Goal: Transaction & Acquisition: Purchase product/service

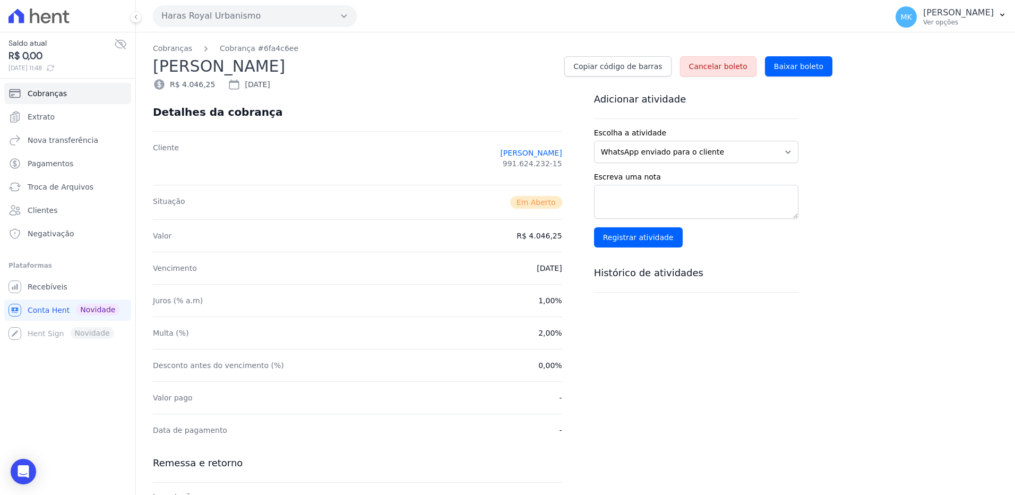
click at [539, 164] on span "991.624.232-15" at bounding box center [532, 163] width 59 height 11
click at [711, 62] on span "Cancelar boleto" at bounding box center [718, 66] width 58 height 11
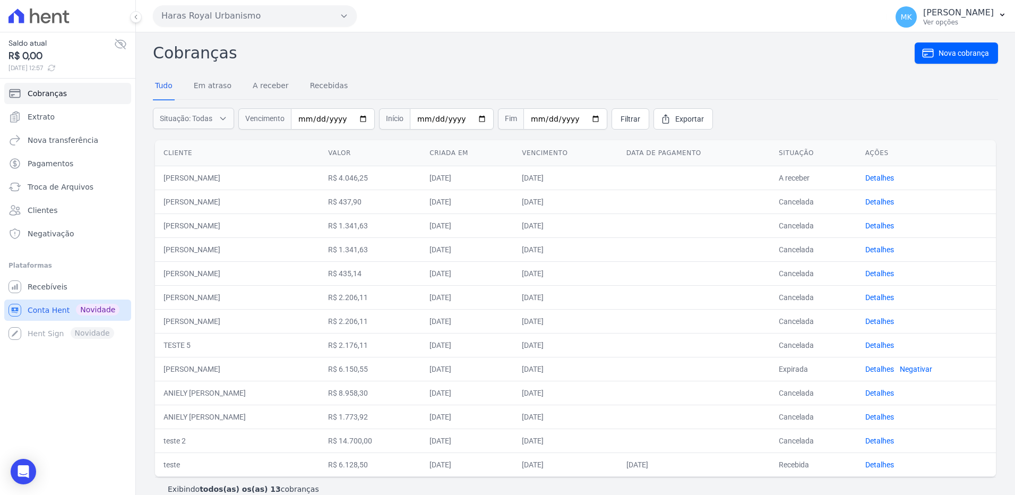
drag, startPoint x: 63, startPoint y: 308, endPoint x: 19, endPoint y: 309, distance: 44.1
click at [19, 309] on icon "Sidebar" at bounding box center [14, 310] width 13 height 13
click at [45, 95] on span "Cobranças" at bounding box center [47, 93] width 39 height 11
click at [54, 211] on span "Clientes" at bounding box center [43, 210] width 30 height 11
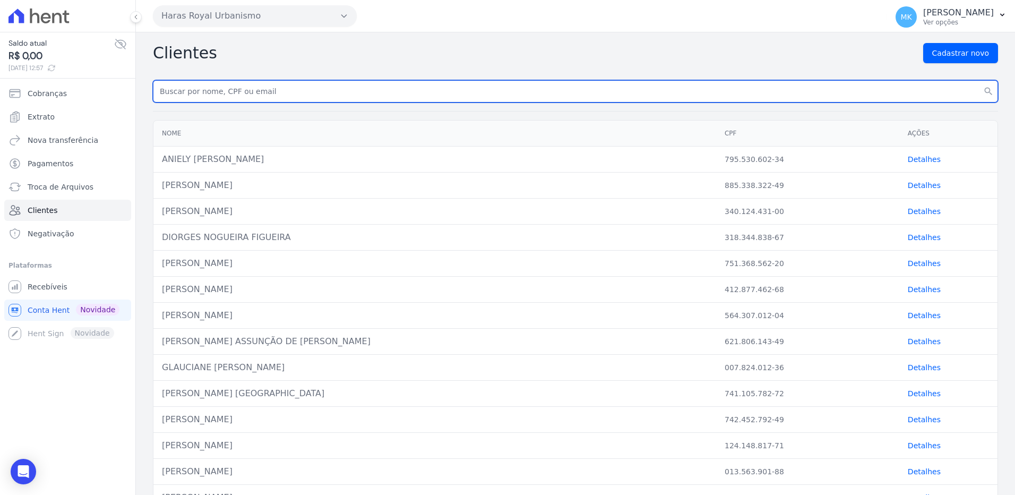
click at [281, 89] on input "text" at bounding box center [575, 91] width 845 height 22
type input "rafael de sousa"
click at [979, 80] on button "search" at bounding box center [988, 91] width 19 height 22
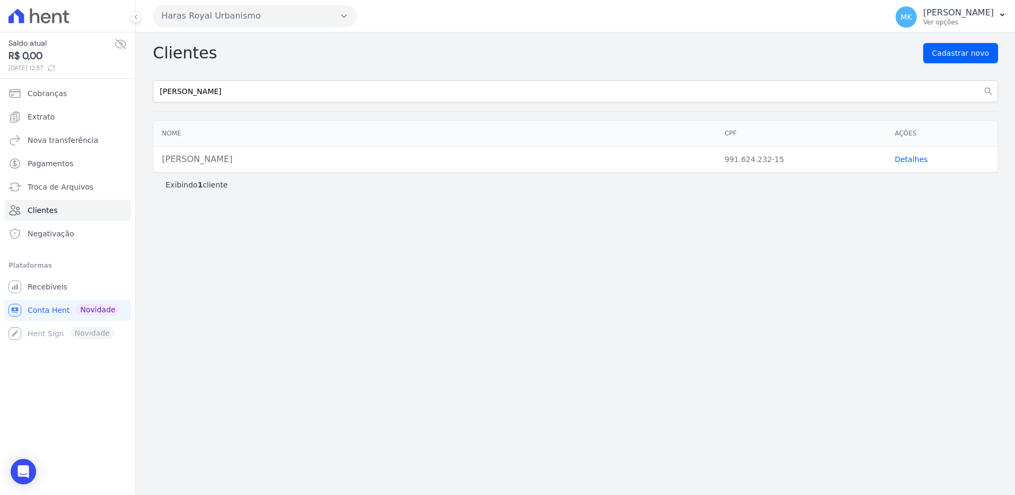
click at [915, 158] on link "Detalhes" at bounding box center [911, 159] width 33 height 8
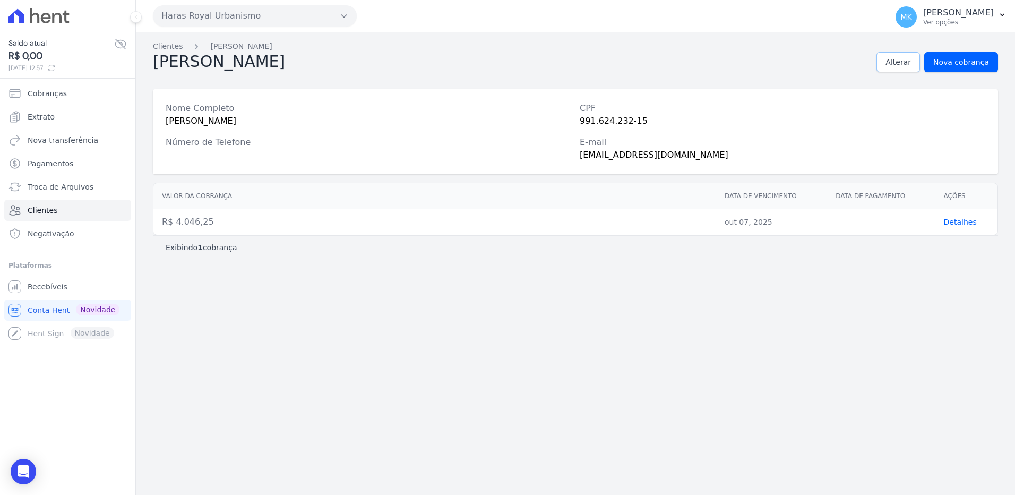
click at [895, 62] on span "Alterar" at bounding box center [898, 62] width 25 height 11
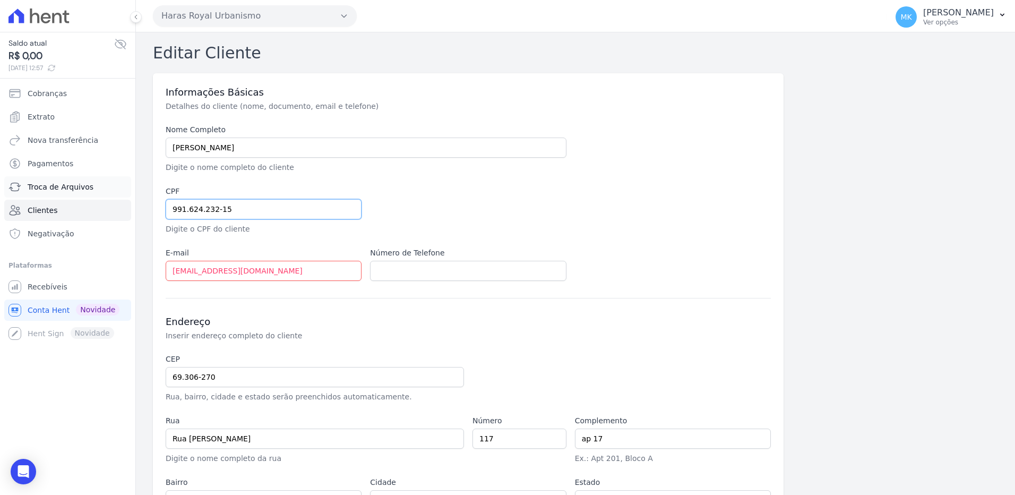
drag, startPoint x: 268, startPoint y: 209, endPoint x: 125, endPoint y: 195, distance: 143.0
click at [125, 195] on div "Saldo atual R$ 0,00 07/10/2025, 12:57 Cobranças Extrato Nova transferência Paga…" at bounding box center [507, 247] width 1015 height 495
click at [306, 215] on input "991.624.232-15" at bounding box center [264, 209] width 196 height 20
paste input "87397463134"
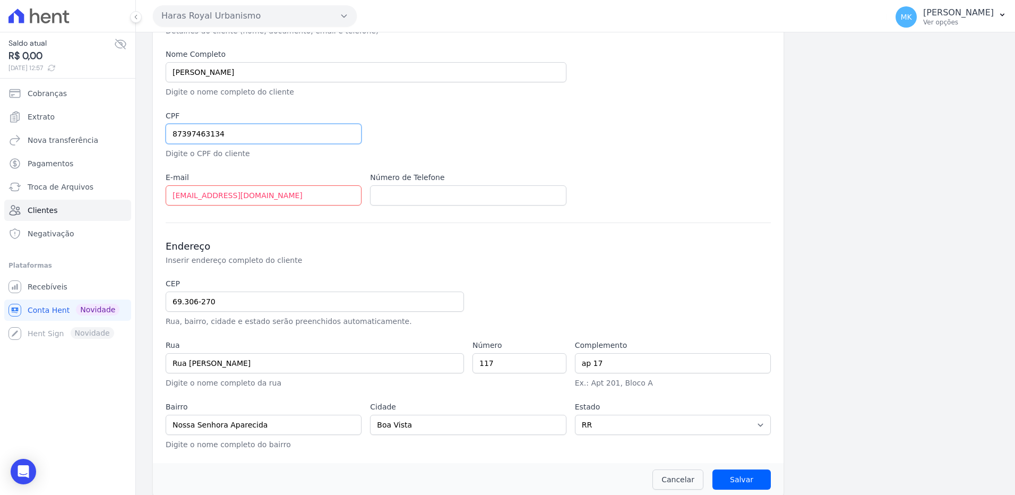
scroll to position [85, 0]
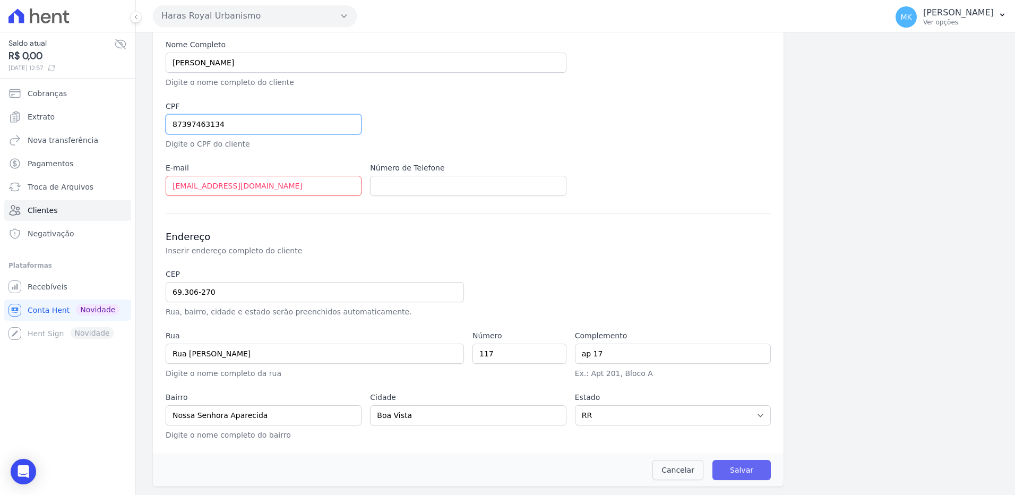
type input "87397463134"
click at [733, 470] on input "Salvar" at bounding box center [742, 470] width 58 height 20
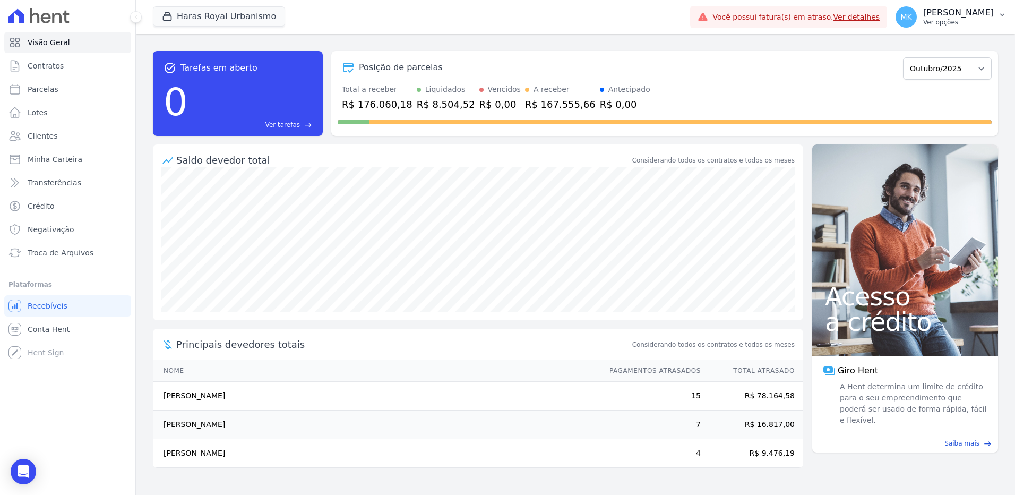
click at [959, 11] on p "[PERSON_NAME]" at bounding box center [958, 12] width 71 height 11
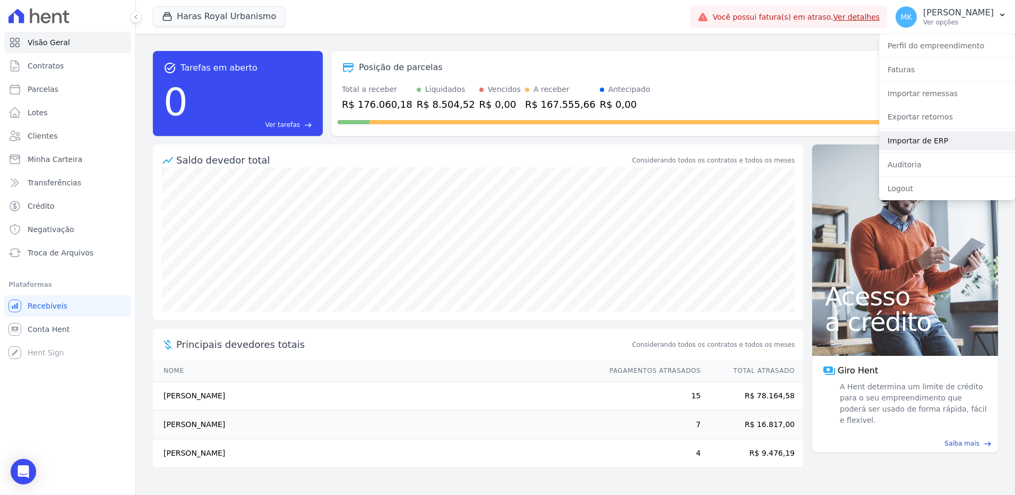
click at [915, 135] on link "Importar de ERP" at bounding box center [947, 140] width 136 height 19
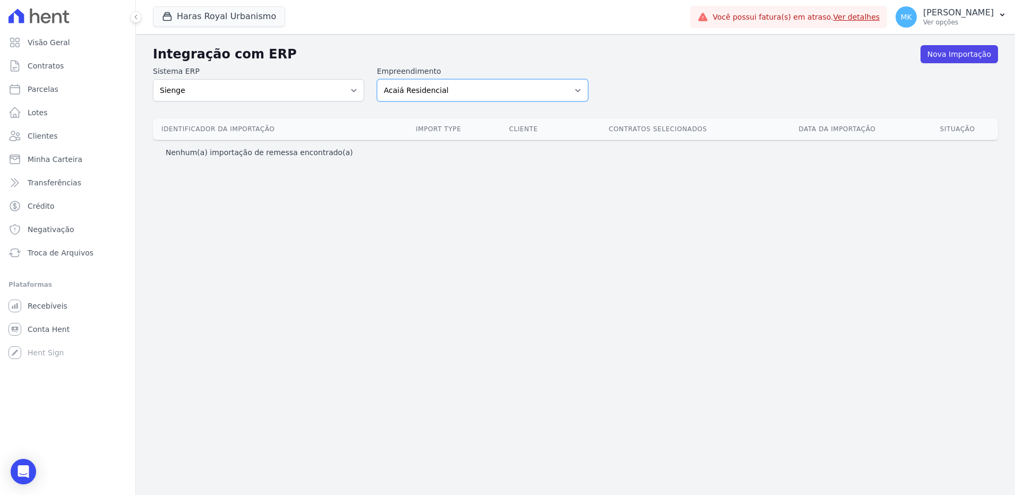
click at [511, 91] on select "Acaiá Residencial Administrativo Agile Pavican São Lourenço SPE LTDA AGUAS DE G…" at bounding box center [482, 90] width 211 height 22
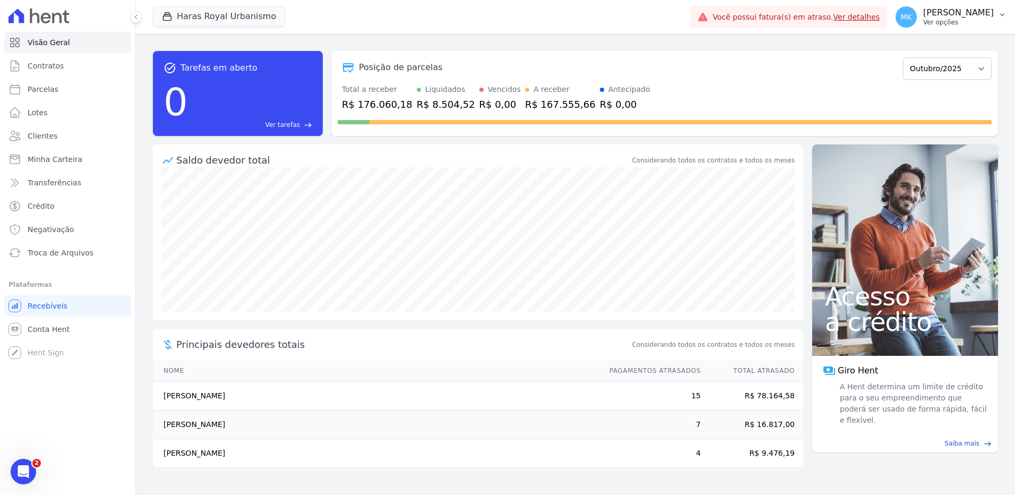
click at [959, 7] on p "[PERSON_NAME]" at bounding box center [958, 12] width 71 height 11
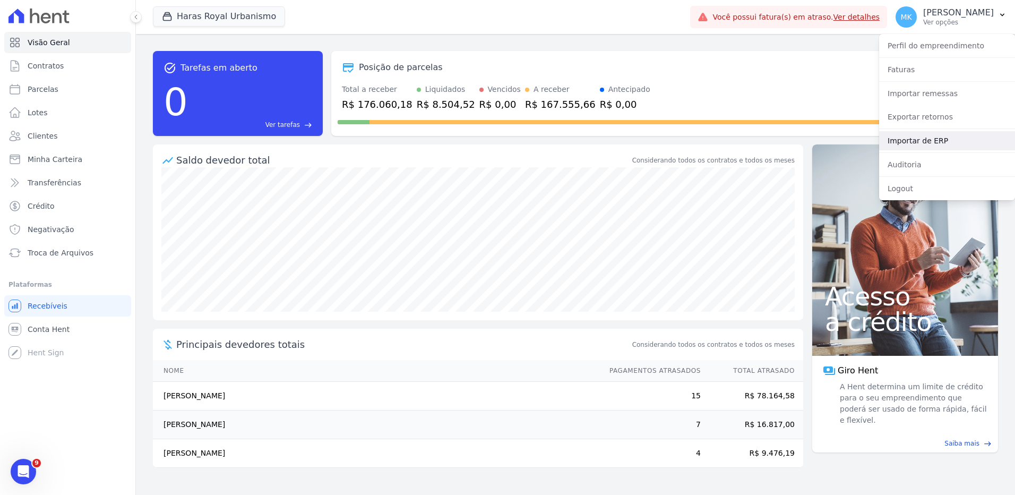
click at [916, 142] on link "Importar de ERP" at bounding box center [947, 140] width 136 height 19
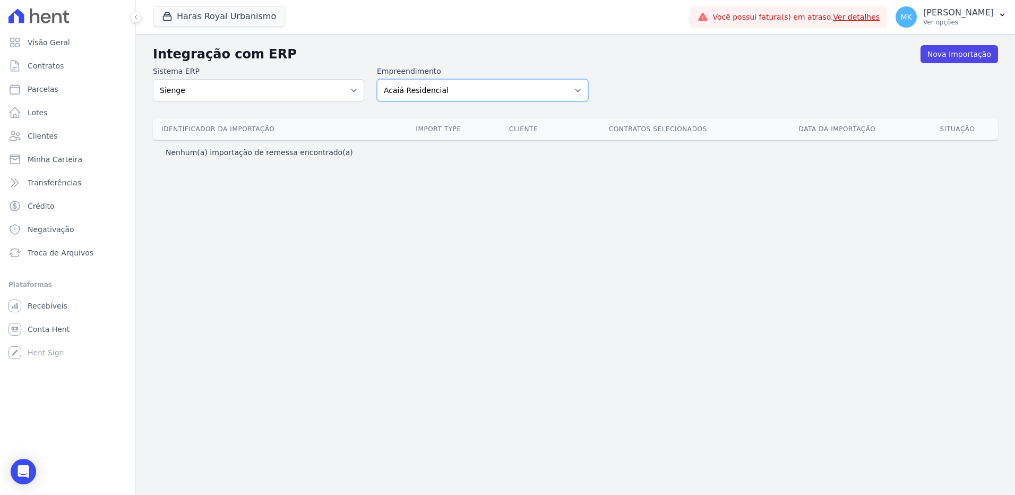
click at [576, 89] on select "Acaiá Residencial Administrativo Agile Pavican São Lourenço SPE LTDA AGUAS DE G…" at bounding box center [482, 90] width 211 height 22
select select "a560e636-fc48-440d-a7c4-462896926369"
click at [377, 79] on select "Acaiá Residencial Administrativo Agile Pavican São Lourenço SPE LTDA AGUAS DE G…" at bounding box center [482, 90] width 211 height 22
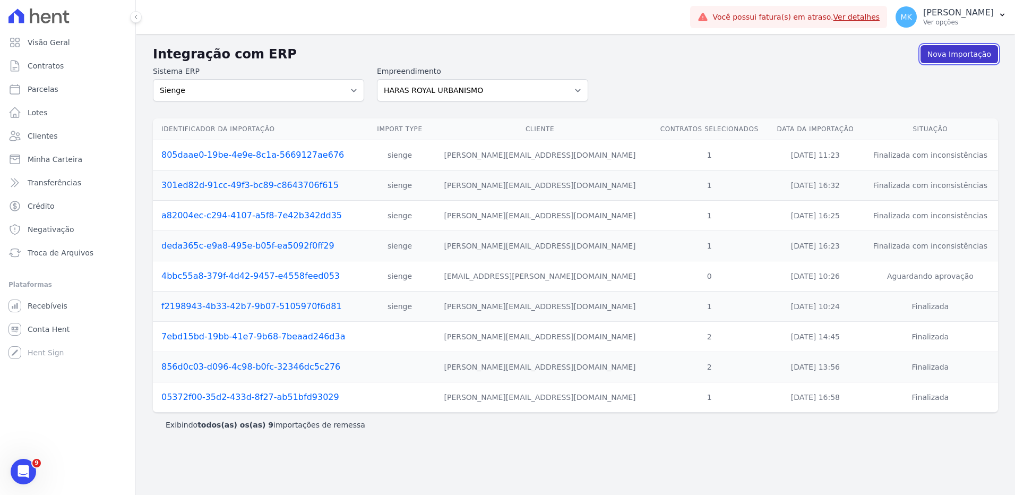
click at [953, 56] on link "Nova Importação" at bounding box center [960, 54] width 78 height 18
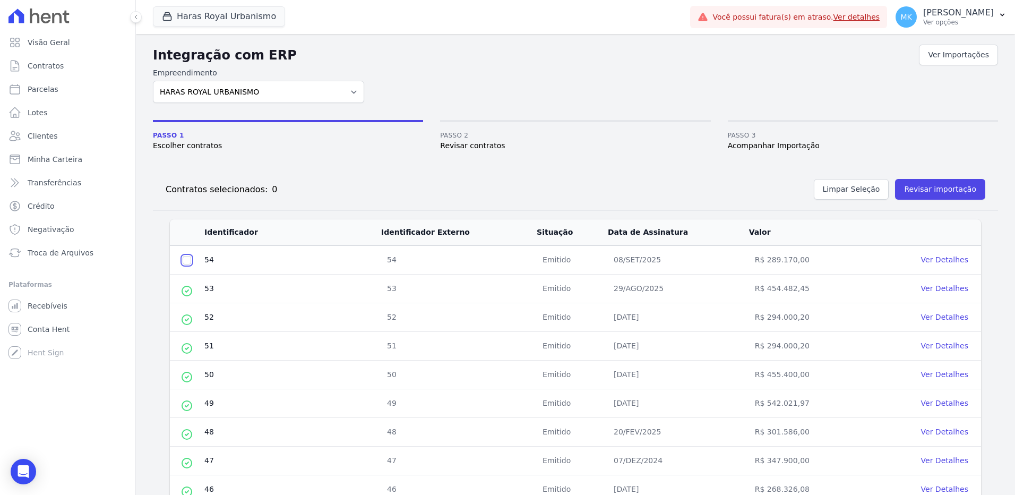
click at [189, 259] on input "checkbox" at bounding box center [187, 260] width 8 height 8
checkbox input "true"
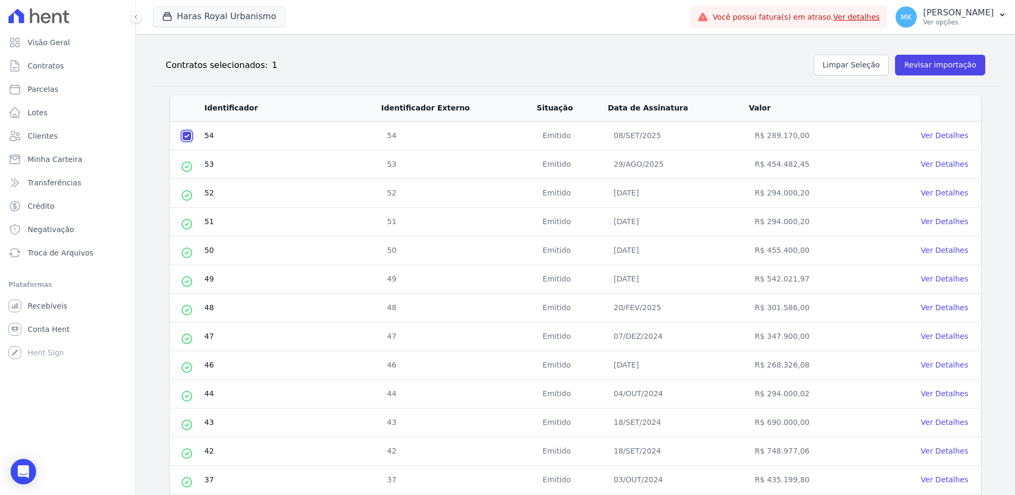
scroll to position [106, 0]
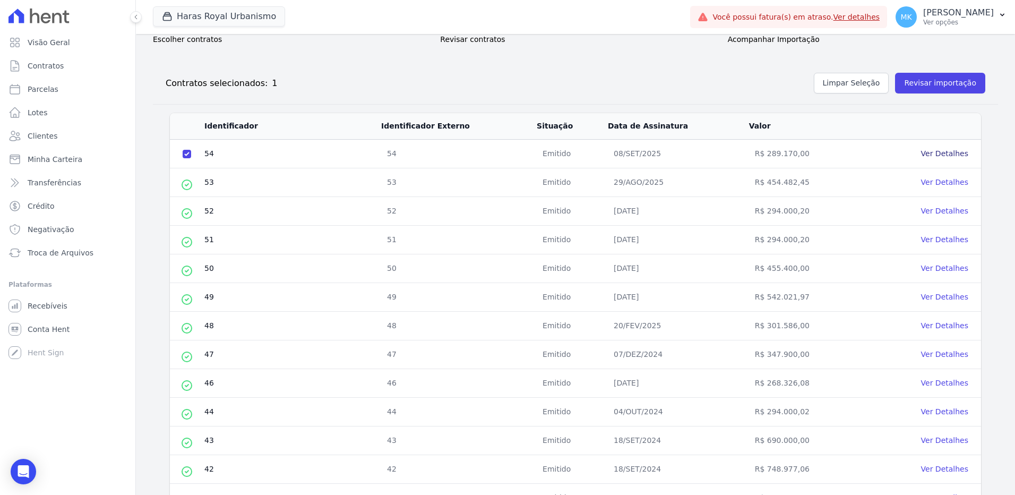
click at [932, 152] on link "Ver Detalhes" at bounding box center [944, 153] width 47 height 8
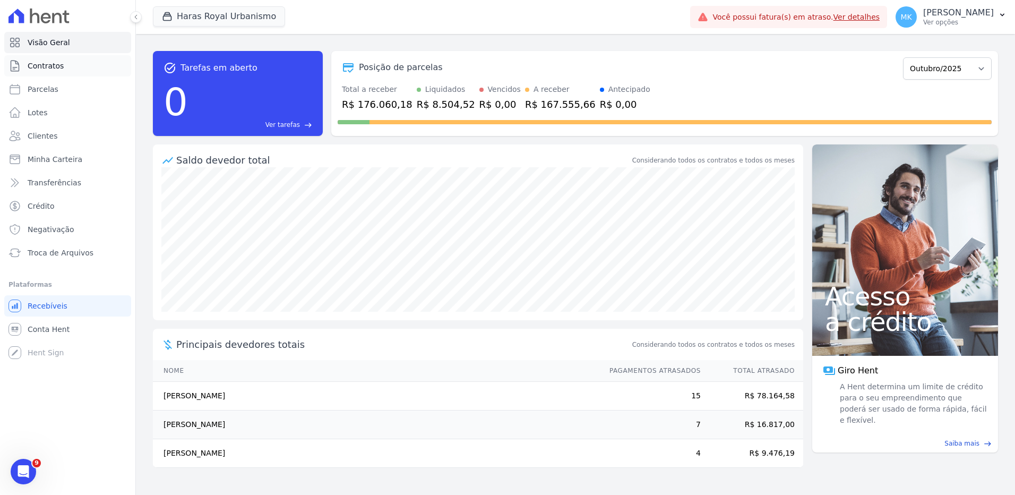
click at [36, 64] on span "Contratos" at bounding box center [46, 66] width 36 height 11
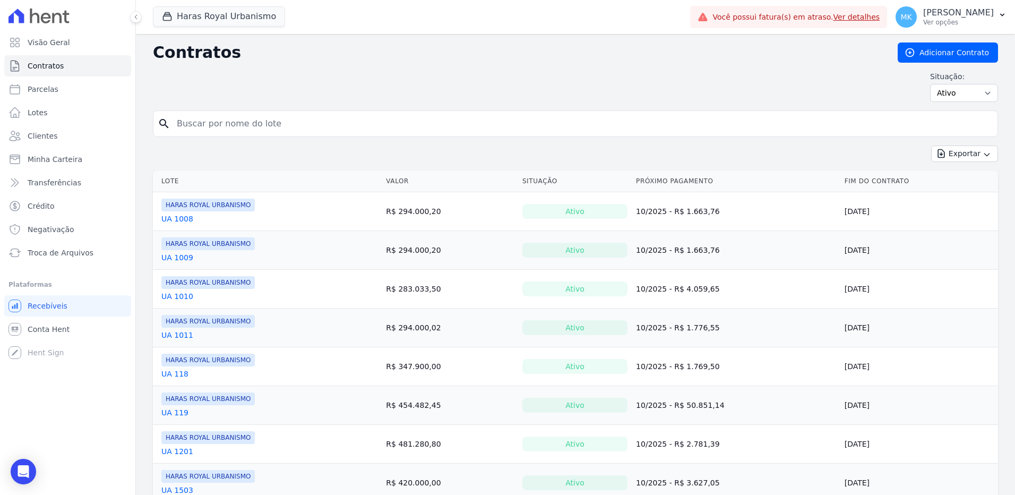
click at [231, 124] on input "search" at bounding box center [581, 123] width 823 height 21
type input "UA 513"
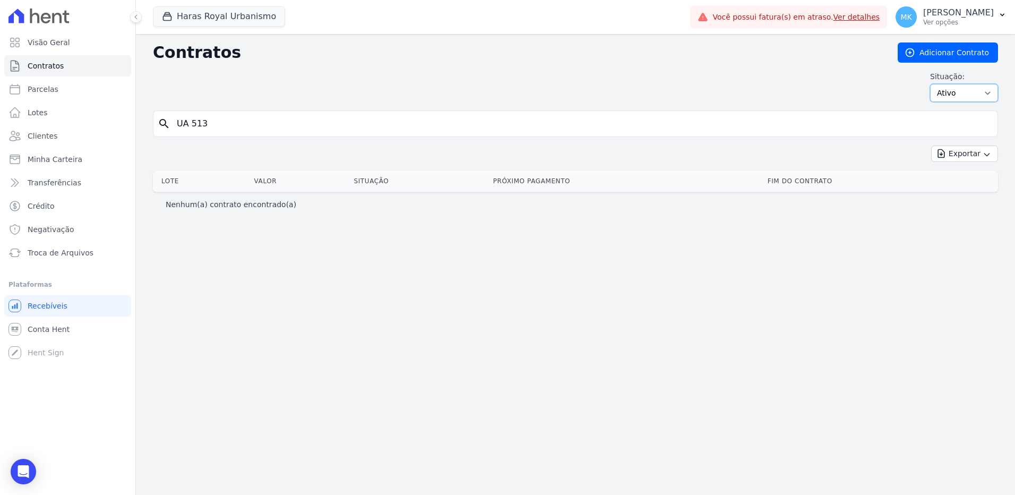
click at [956, 91] on select "Ativo Todos Pausado Distratado Rascunho Expirado Encerrado" at bounding box center [964, 93] width 68 height 18
select select "draft"
click at [935, 84] on select "Ativo Todos Pausado Distratado Rascunho Expirado Encerrado" at bounding box center [964, 93] width 68 height 18
click at [52, 303] on span "Recebíveis" at bounding box center [48, 306] width 40 height 11
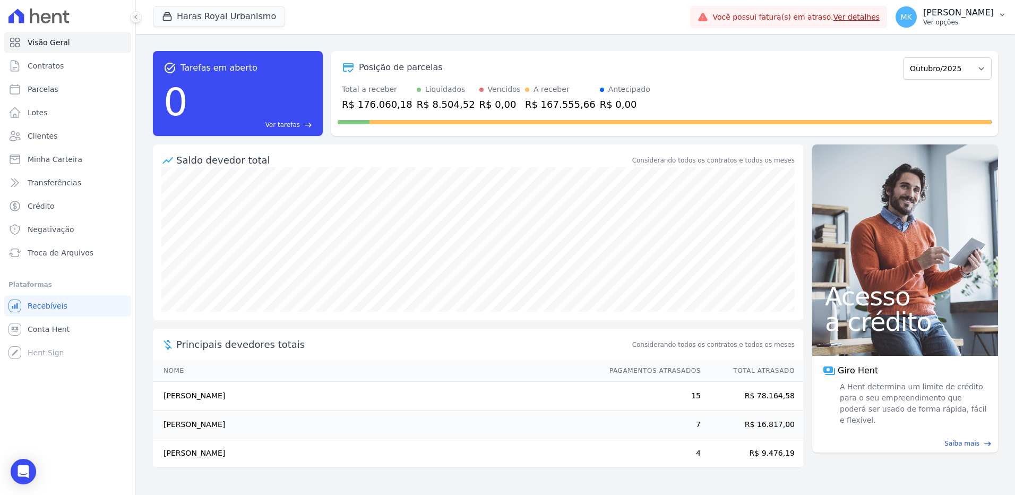
click at [964, 13] on p "[PERSON_NAME]" at bounding box center [958, 12] width 71 height 11
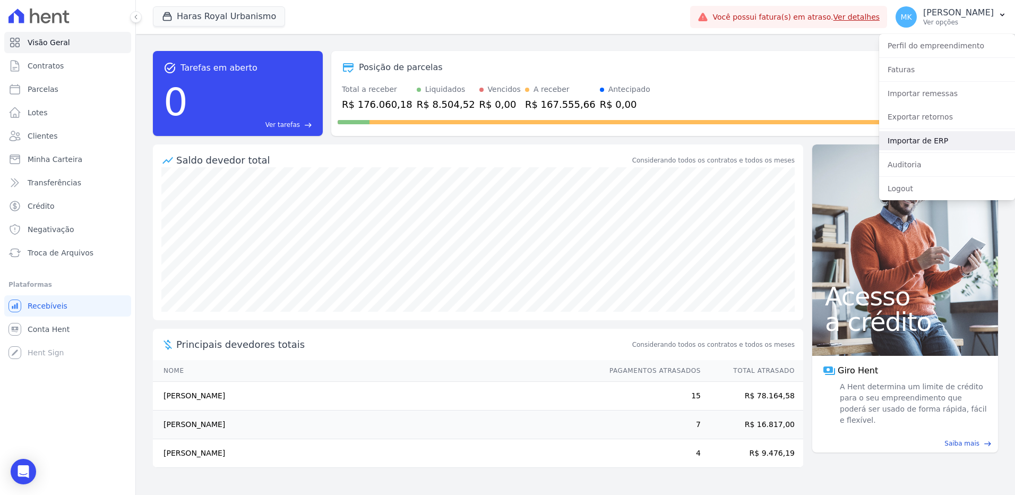
click at [917, 135] on link "Importar de ERP" at bounding box center [947, 140] width 136 height 19
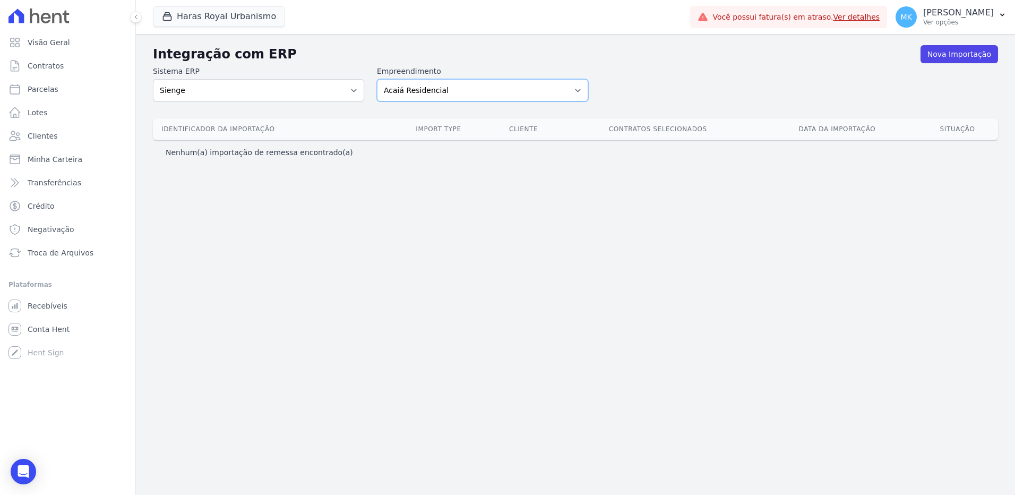
click at [436, 91] on select "Acaiá Residencial Administrativo Agile Pavican São Lourenço SPE LTDA AGUAS DE G…" at bounding box center [482, 90] width 211 height 22
select select "a560e636-fc48-440d-a7c4-462896926369"
click at [377, 79] on select "Acaiá Residencial Administrativo Agile Pavican São Lourenço SPE LTDA AGUAS DE G…" at bounding box center [482, 90] width 211 height 22
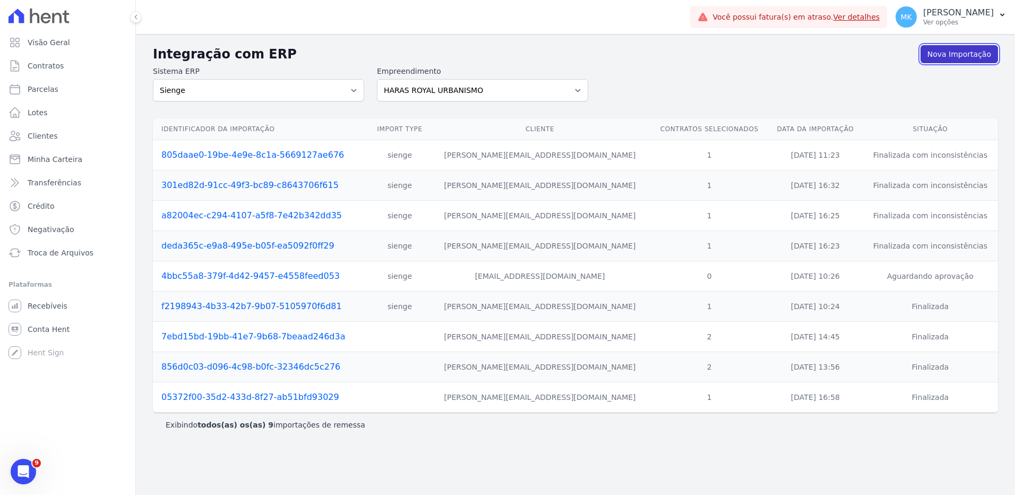
click at [980, 55] on link "Nova Importação" at bounding box center [960, 54] width 78 height 18
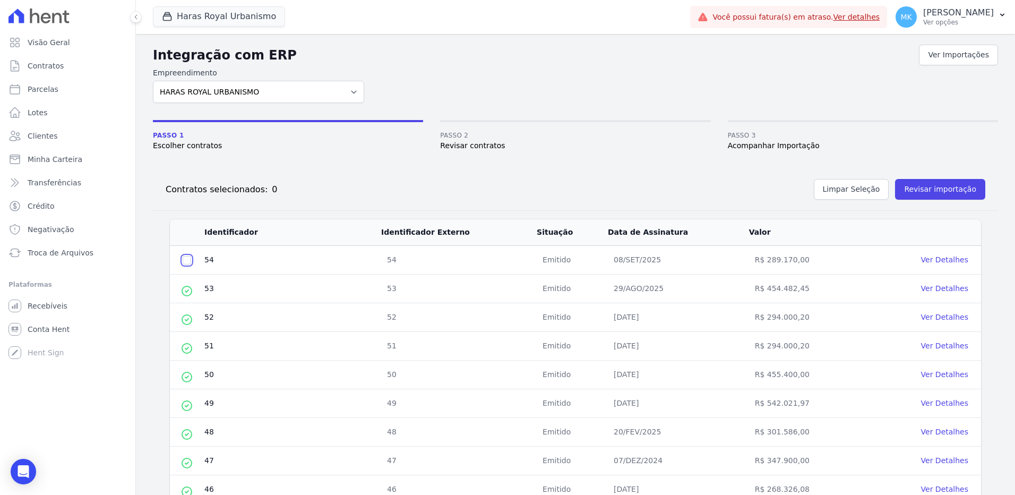
click at [187, 261] on input "checkbox" at bounding box center [187, 260] width 8 height 8
checkbox input "true"
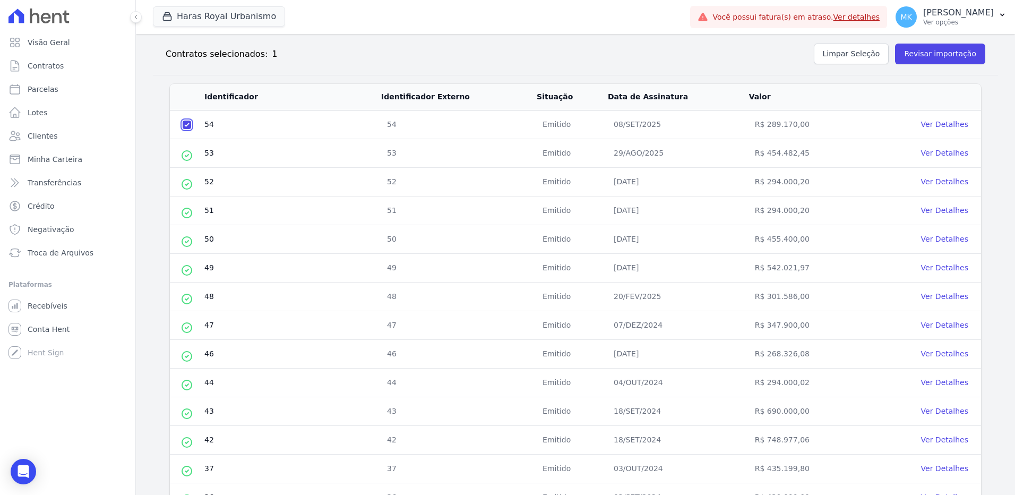
scroll to position [100, 0]
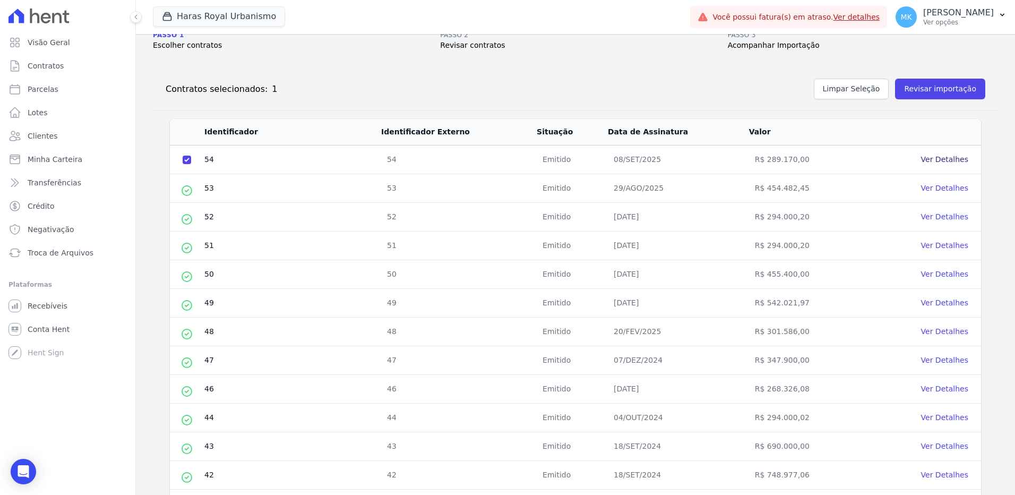
click at [936, 159] on link "Ver Detalhes" at bounding box center [944, 159] width 47 height 8
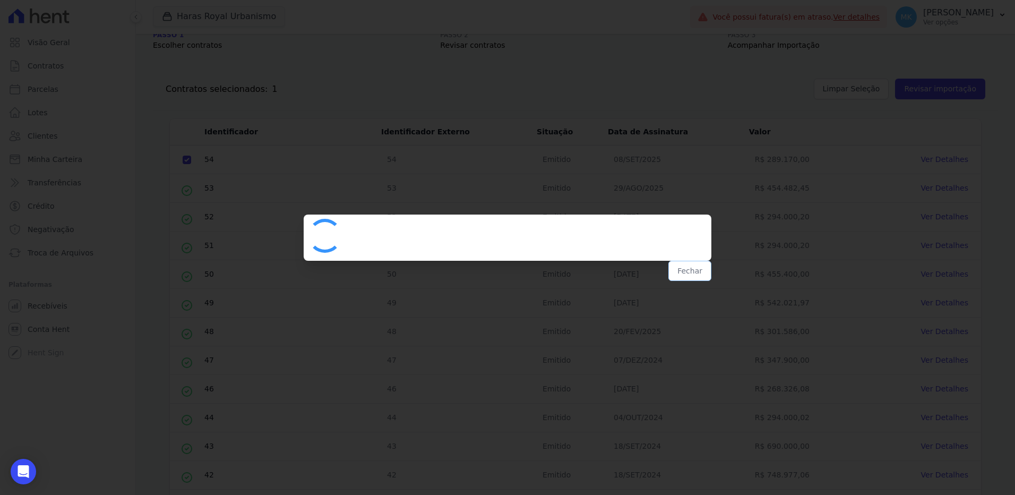
click at [696, 270] on button "Fechar" at bounding box center [690, 271] width 43 height 20
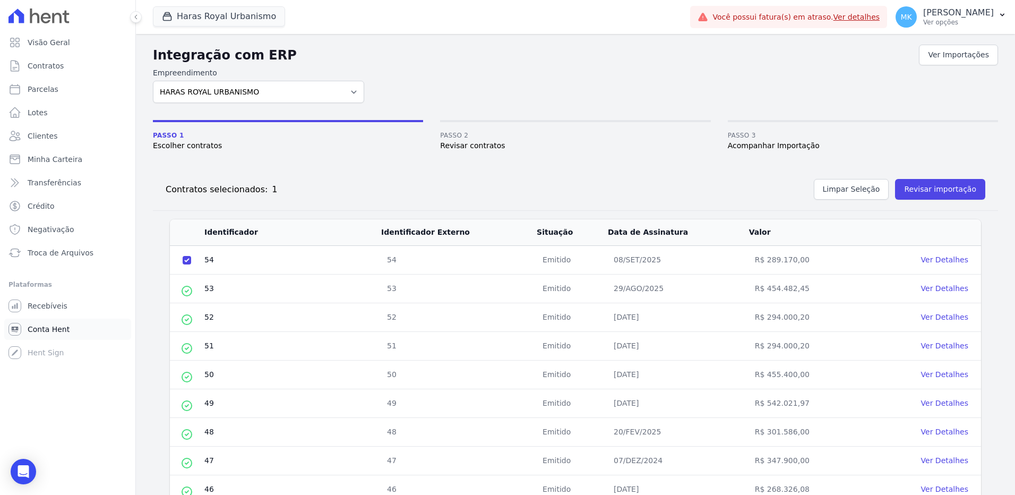
click at [53, 329] on span "Conta Hent" at bounding box center [49, 329] width 42 height 11
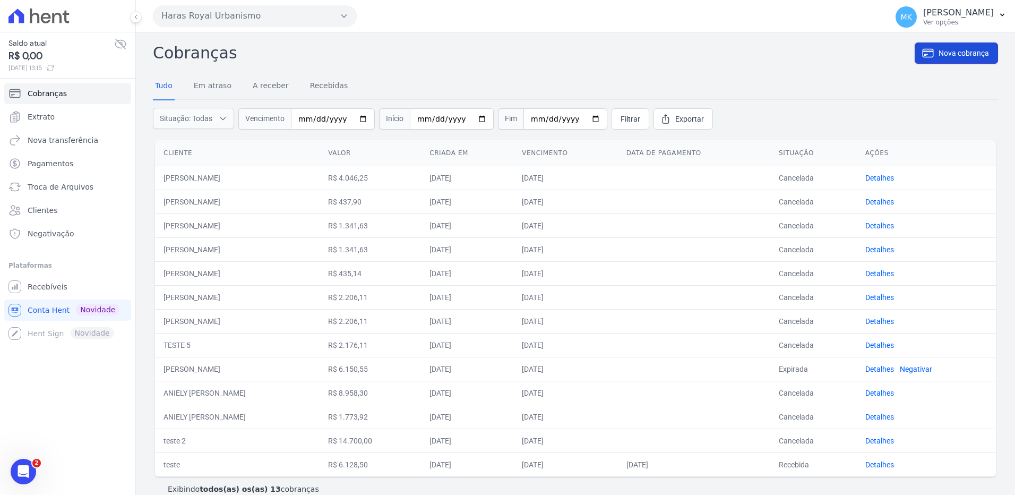
click at [955, 54] on span "Nova cobrança" at bounding box center [964, 53] width 50 height 11
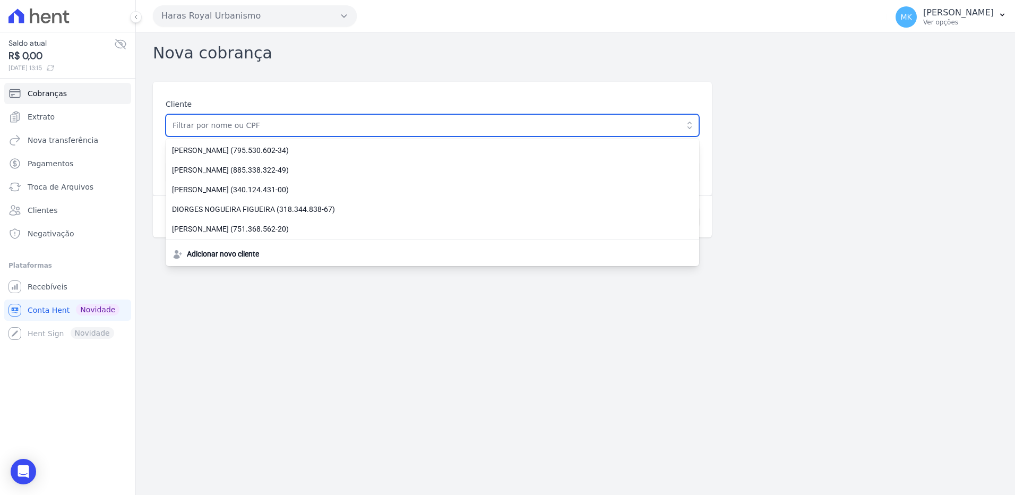
click at [221, 131] on input "text" at bounding box center [433, 125] width 534 height 22
type input "[PERSON_NAME]"
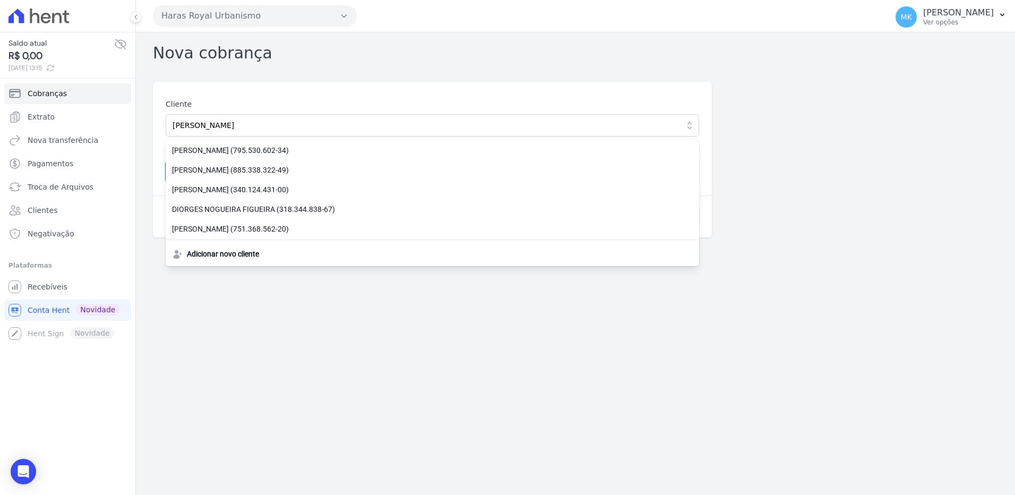
type input "4046.25"
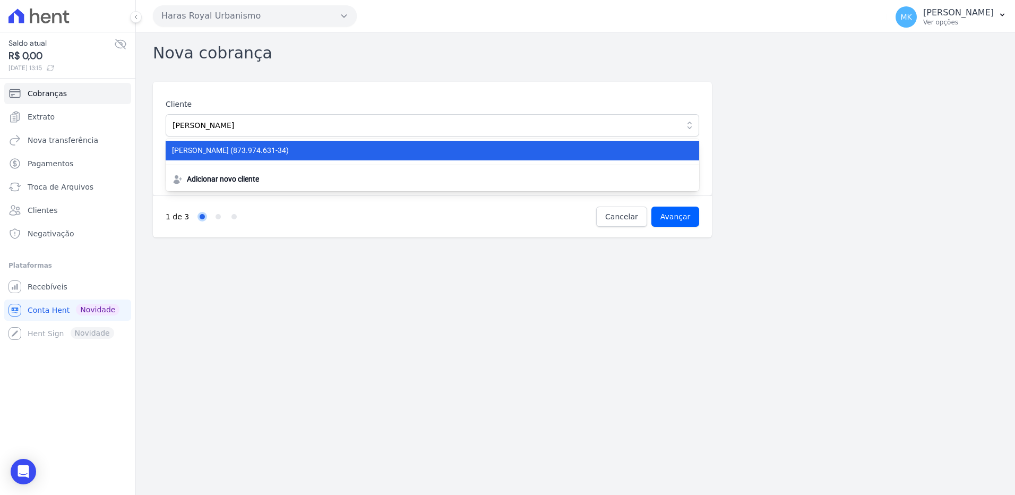
click at [254, 147] on span "Rafael de Sousa Ribeiro (873.974.631-34)" at bounding box center [426, 150] width 508 height 11
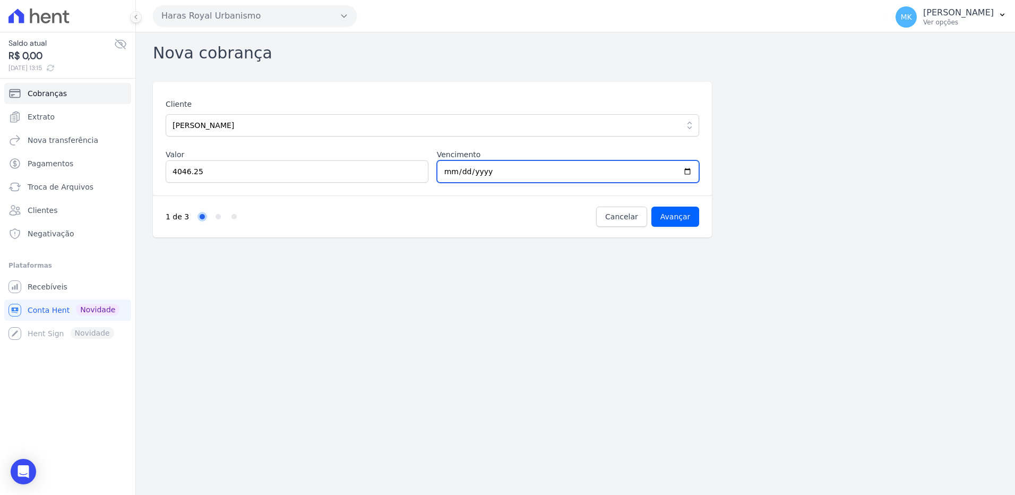
click at [691, 169] on input "2025-10-08" at bounding box center [568, 171] width 263 height 22
type input "2025-10-07"
click at [683, 216] on input "Avançar" at bounding box center [676, 217] width 48 height 20
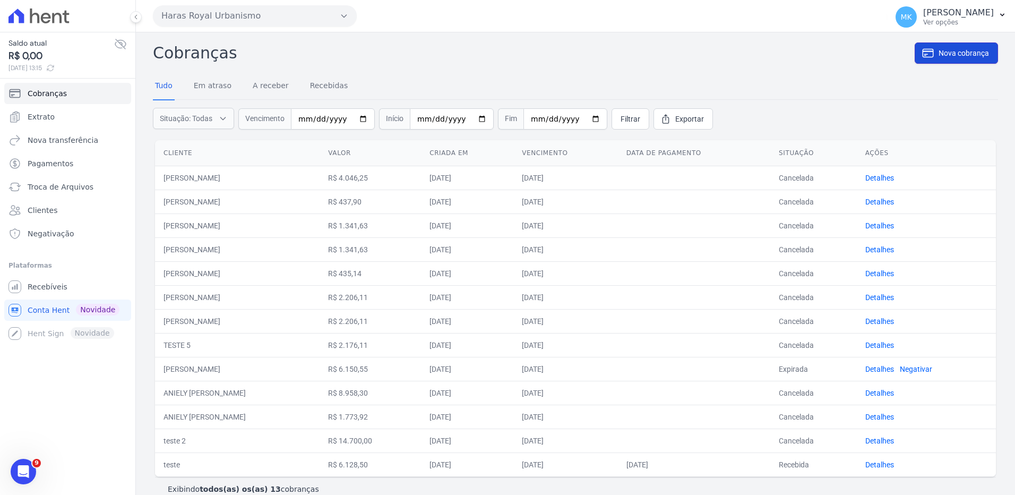
click at [946, 47] on link "Nova cobrança" at bounding box center [956, 52] width 83 height 21
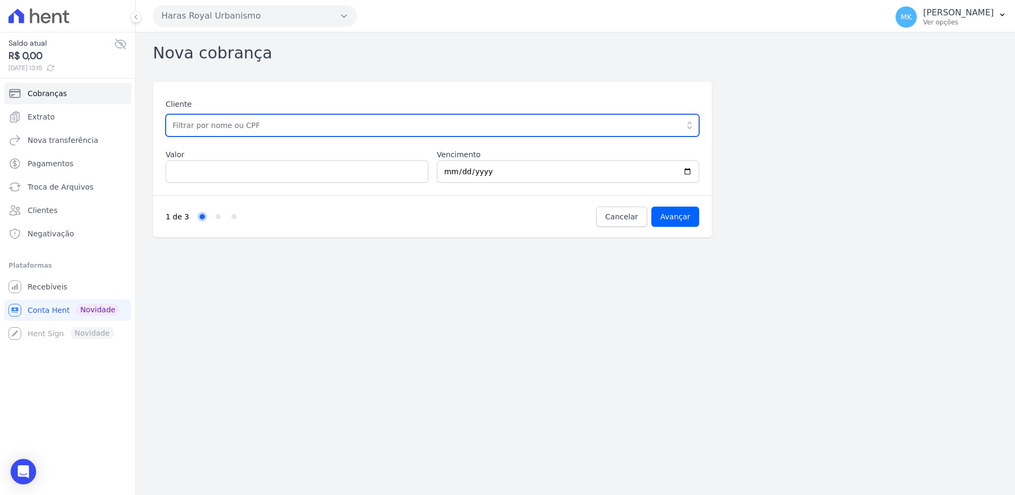
click at [267, 127] on input "text" at bounding box center [433, 125] width 534 height 22
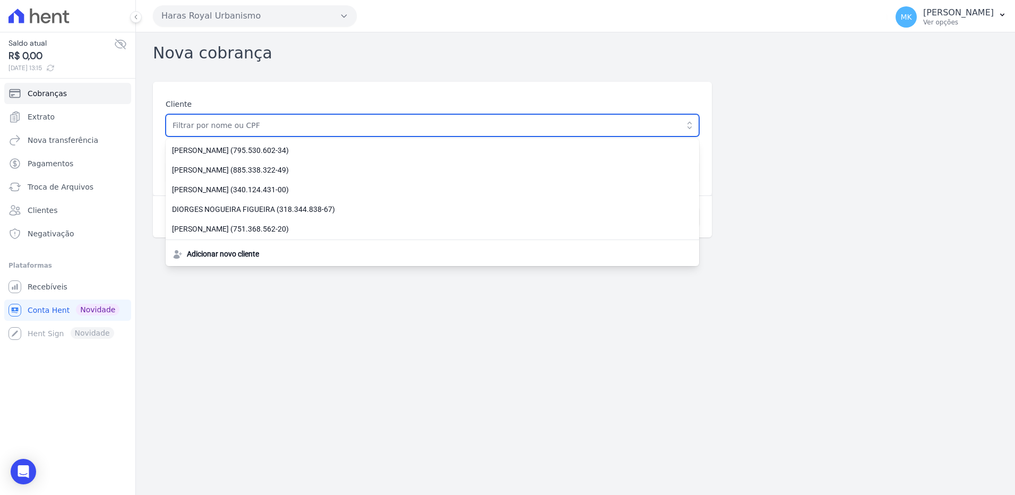
type input "[PERSON_NAME]"
type input "4046.25"
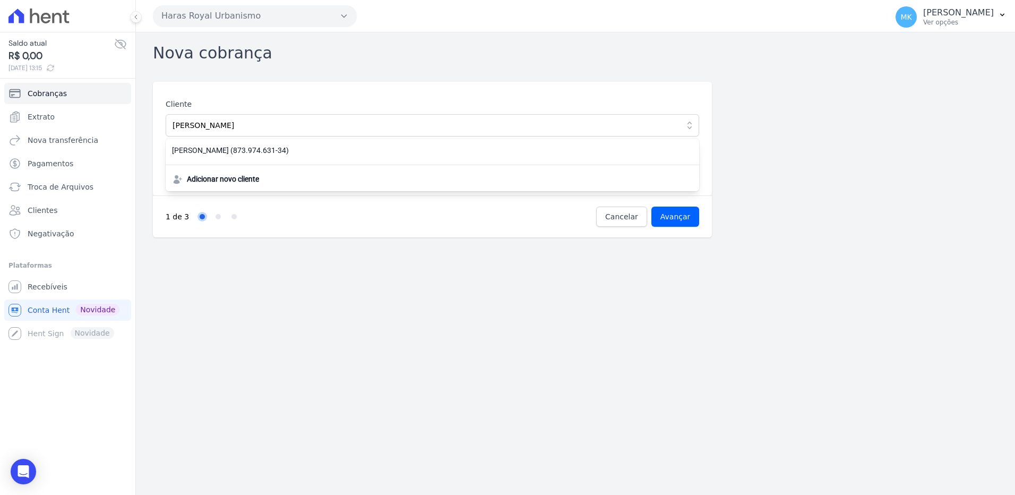
click at [425, 218] on nav "1 de 3 Step 1 Step 2 Step 3" at bounding box center [381, 217] width 431 height 20
click at [678, 212] on input "Avançar" at bounding box center [676, 217] width 48 height 20
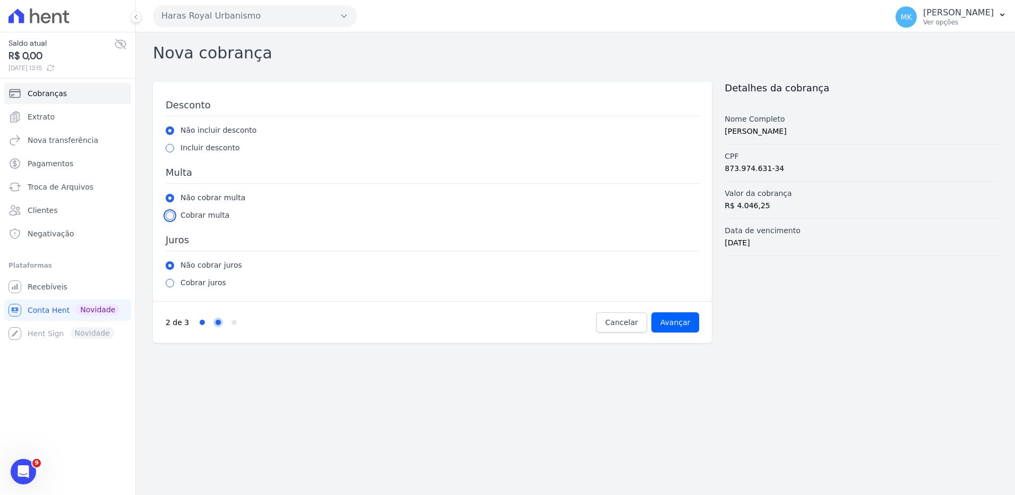
click at [172, 217] on input "radio" at bounding box center [170, 215] width 8 height 8
radio input "true"
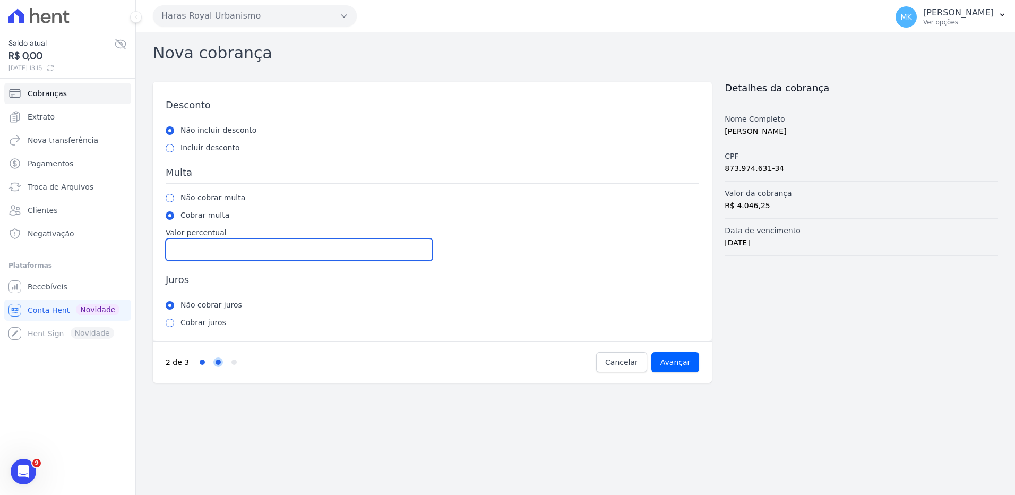
click at [181, 253] on input "Valor percentual" at bounding box center [299, 249] width 267 height 22
type input "2"
click at [173, 323] on input "radio" at bounding box center [170, 323] width 8 height 8
radio input "true"
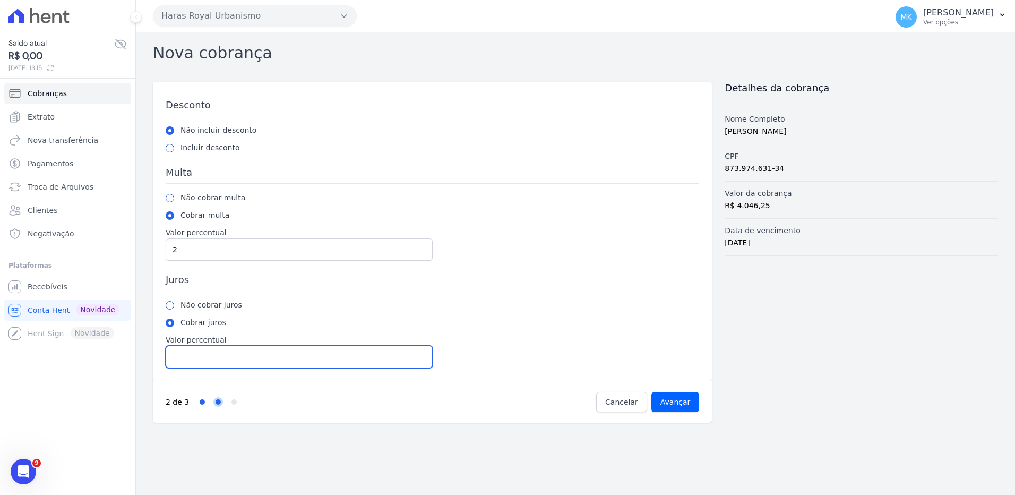
click at [239, 356] on input "Valor percentual" at bounding box center [299, 357] width 267 height 22
type input "1"
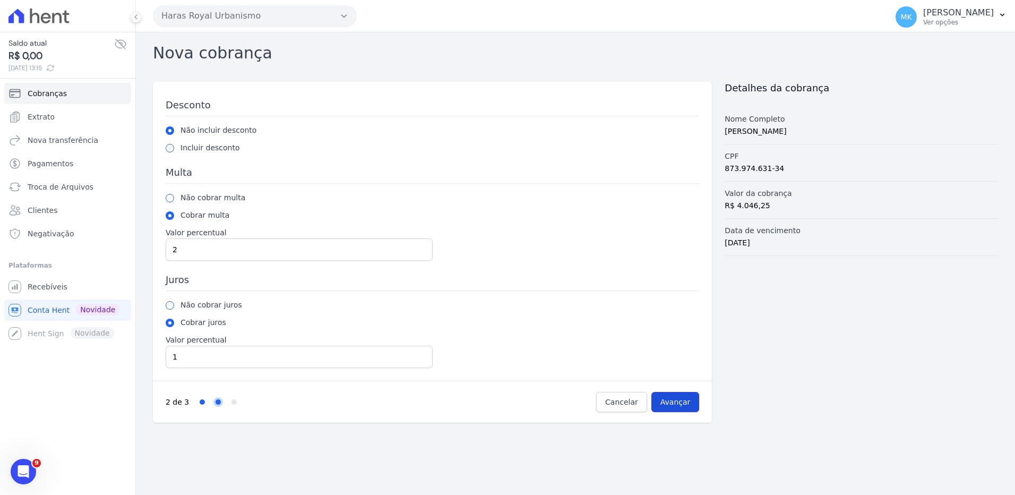
click at [681, 399] on input "Avançar" at bounding box center [676, 402] width 48 height 20
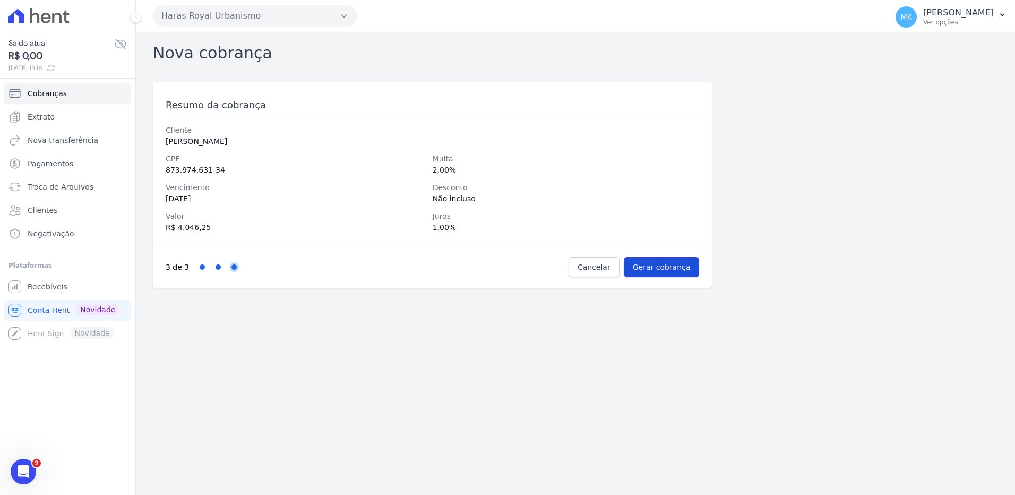
click at [661, 269] on input "Gerar cobrança" at bounding box center [662, 267] width 76 height 20
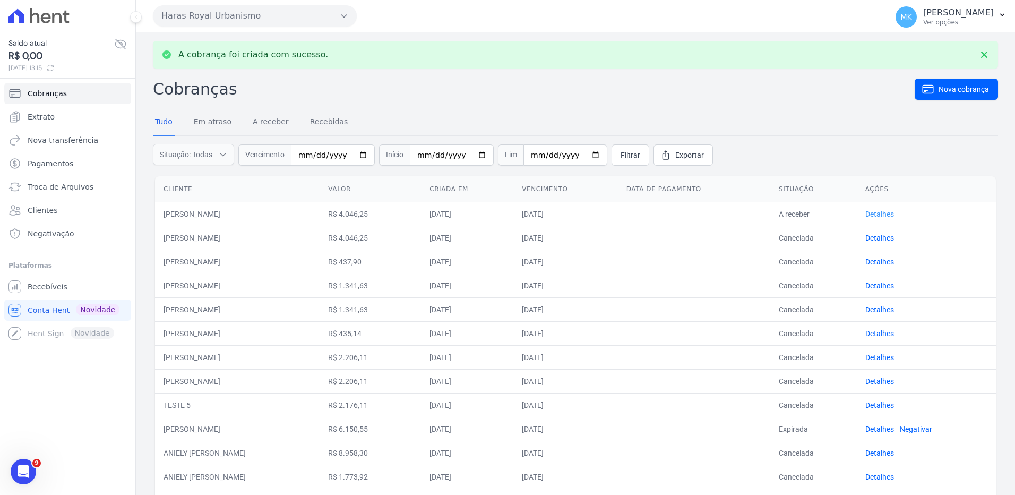
click at [876, 212] on link "Detalhes" at bounding box center [880, 214] width 29 height 8
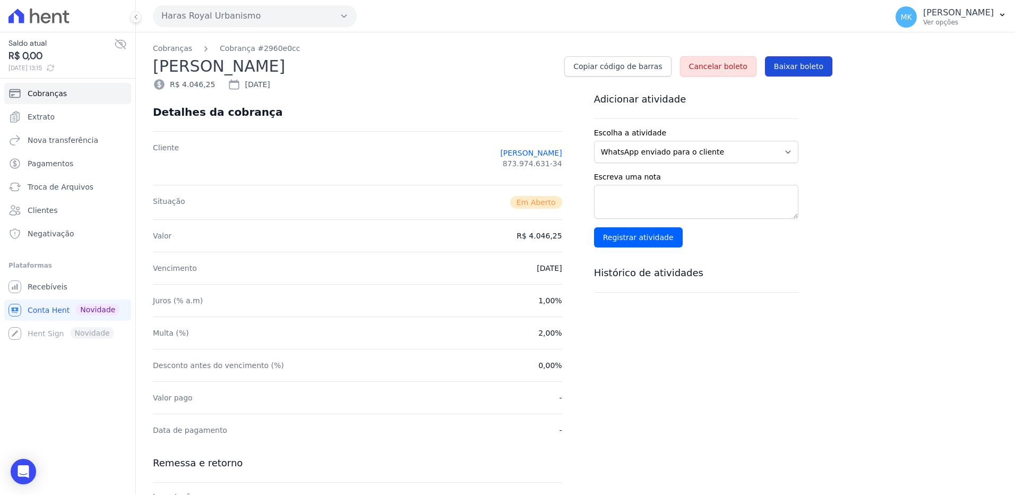
click at [801, 66] on span "Baixar boleto" at bounding box center [798, 66] width 49 height 11
